Goal: Information Seeking & Learning: Learn about a topic

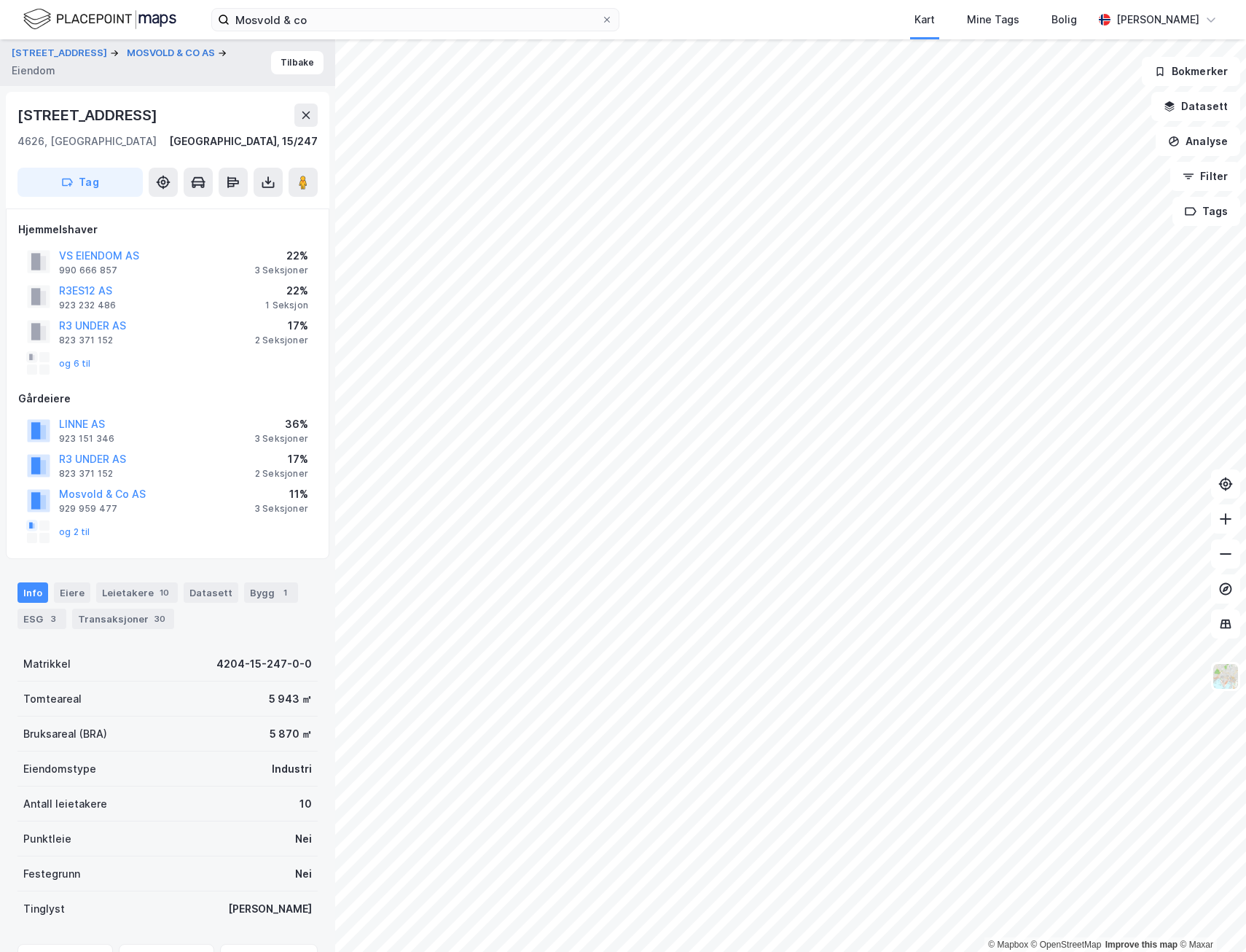
click at [158, 44] on div "[STREET_ADDRESS] MOSVOLD & CO AS [PERSON_NAME]" at bounding box center [167, 63] width 335 height 47
click at [162, 54] on button "MOSVOLD & CO AS" at bounding box center [173, 53] width 91 height 15
